Goal: Navigation & Orientation: Find specific page/section

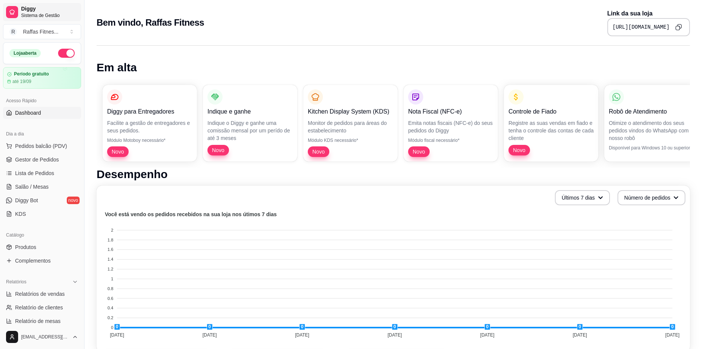
click at [23, 14] on span "Sistema de Gestão" at bounding box center [49, 15] width 57 height 6
click at [38, 113] on span "Dashboard" at bounding box center [28, 113] width 26 height 8
click at [52, 162] on span "Gestor de Pedidos" at bounding box center [37, 160] width 44 height 8
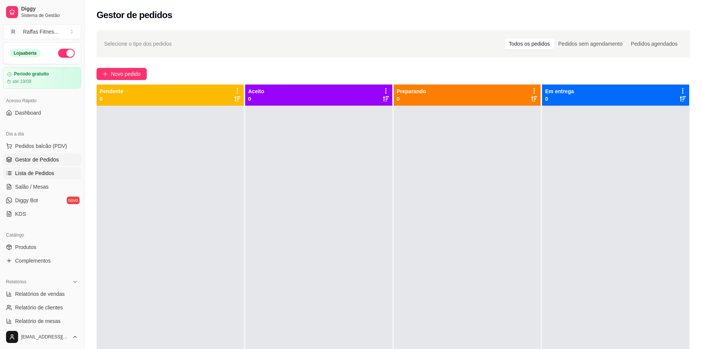
click at [43, 170] on span "Lista de Pedidos" at bounding box center [34, 173] width 39 height 8
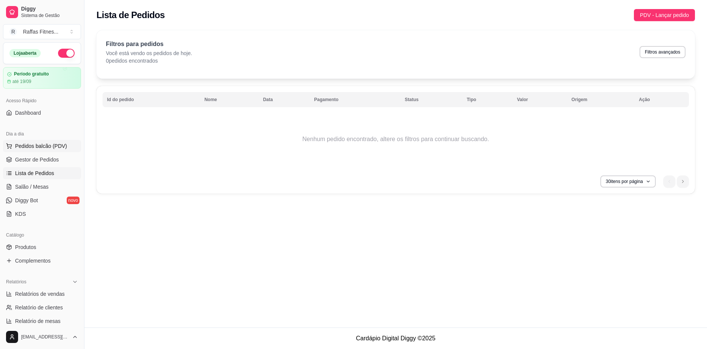
click at [53, 148] on span "Pedidos balcão (PDV)" at bounding box center [41, 146] width 52 height 8
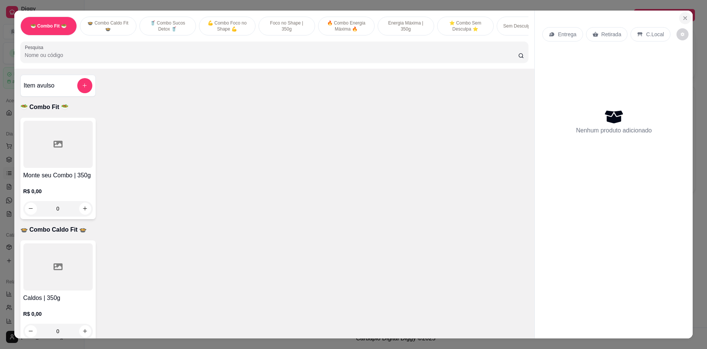
click at [686, 19] on button "Close" at bounding box center [685, 18] width 12 height 12
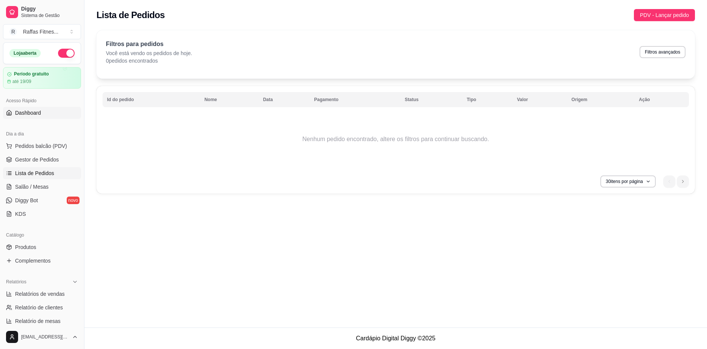
click at [41, 111] on link "Dashboard" at bounding box center [42, 113] width 78 height 12
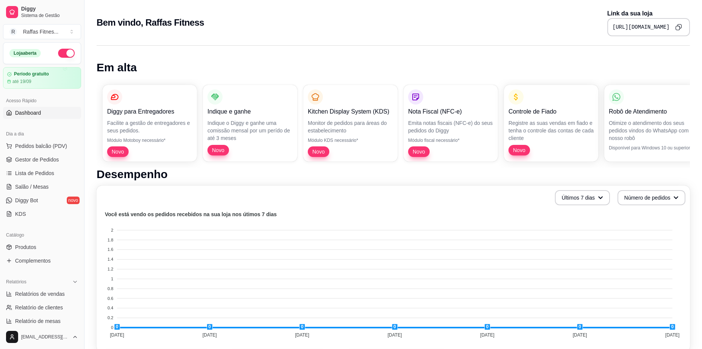
click at [680, 29] on icon "Copy to clipboard" at bounding box center [678, 27] width 7 height 7
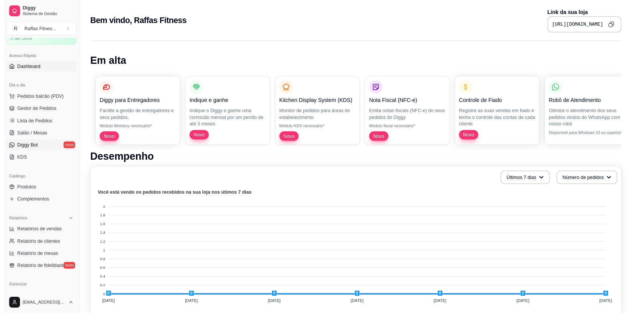
scroll to position [63, 0]
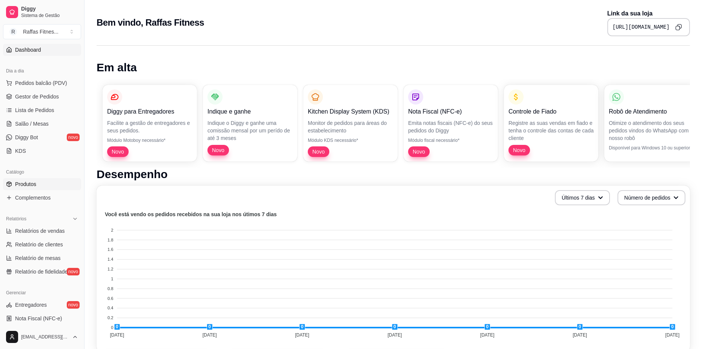
click at [44, 184] on link "Produtos" at bounding box center [42, 184] width 78 height 12
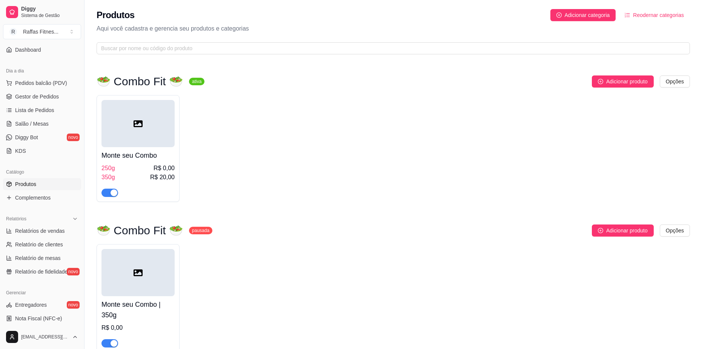
click at [136, 130] on div at bounding box center [137, 123] width 73 height 47
